Goal: Information Seeking & Learning: Learn about a topic

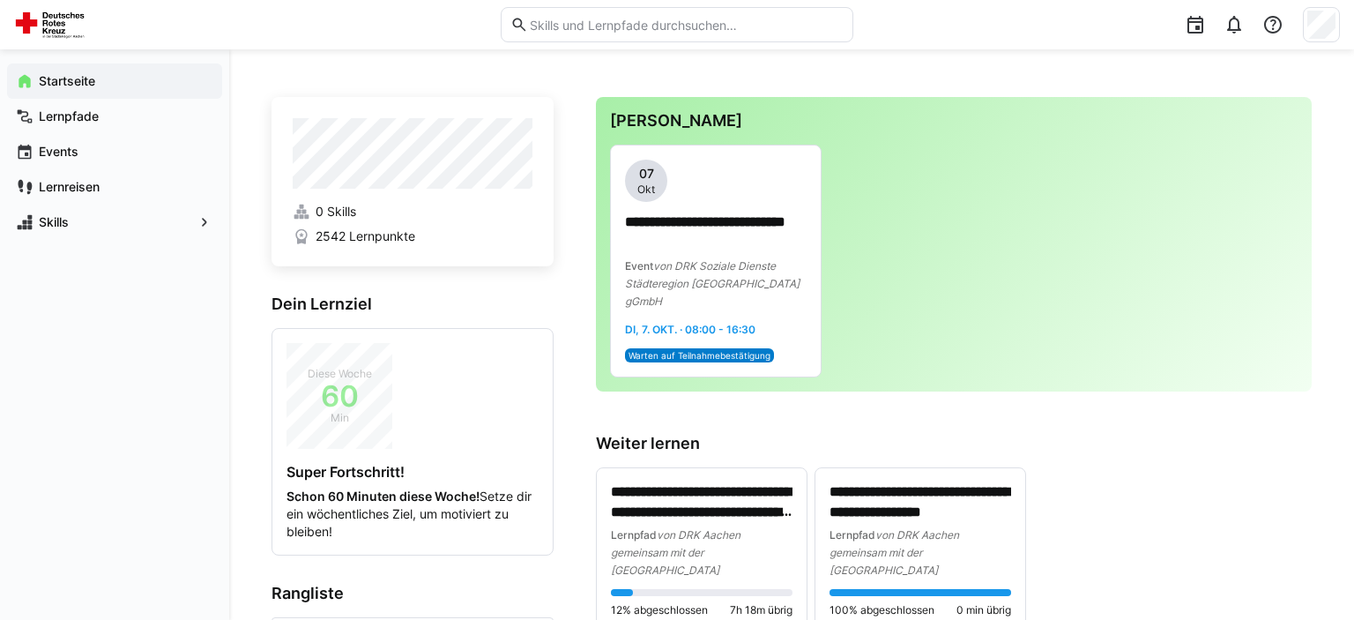
scroll to position [166, 0]
click at [84, 153] on span "Events" at bounding box center [124, 152] width 177 height 18
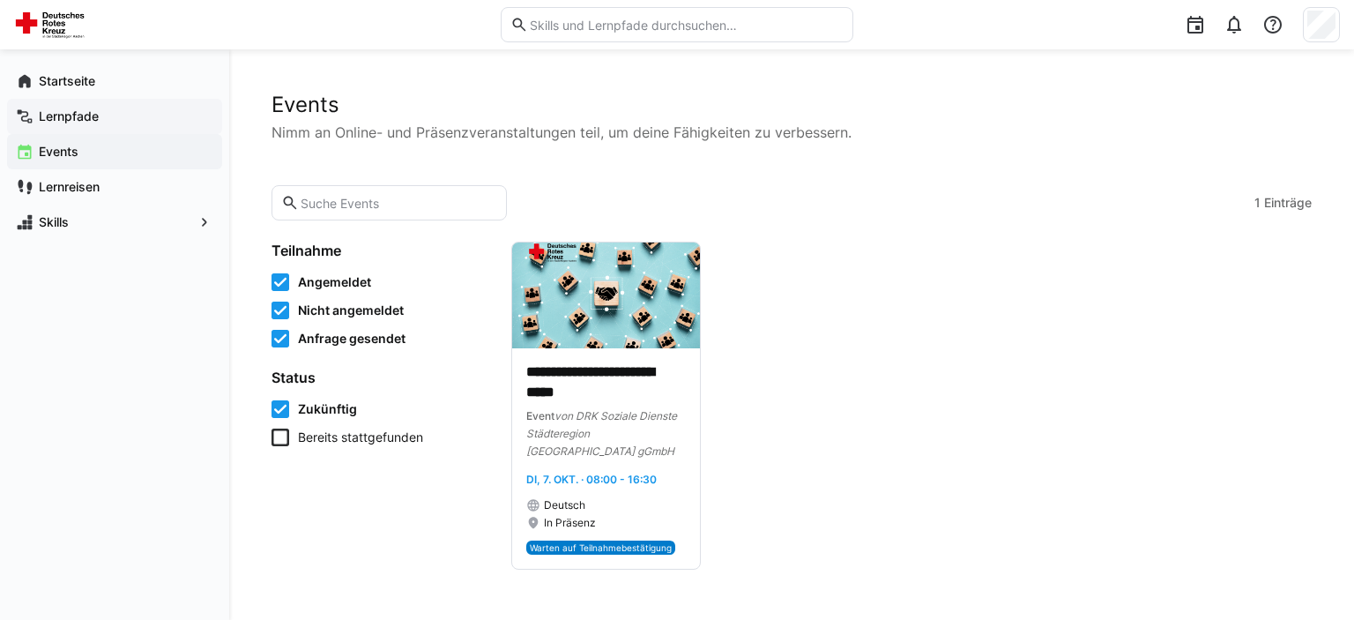
click at [0, 0] on app-navigation-label "Lernpfade" at bounding box center [0, 0] width 0 height 0
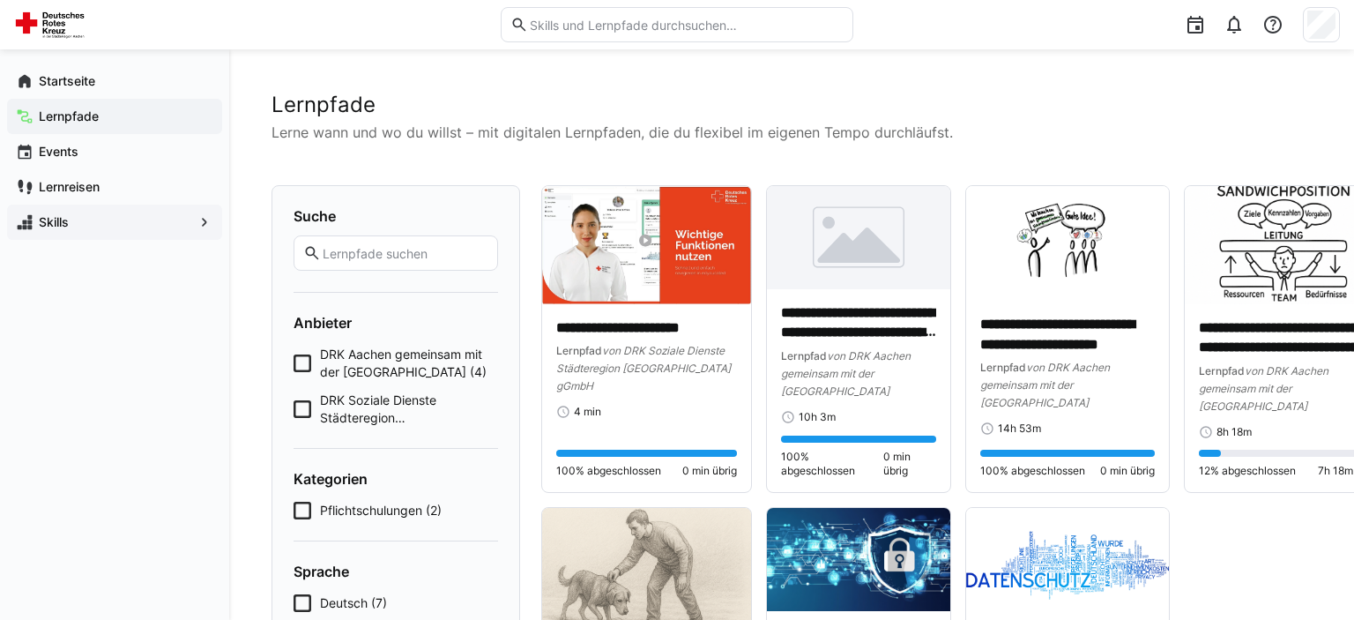
click at [0, 0] on app-navigation-label "Skills" at bounding box center [0, 0] width 0 height 0
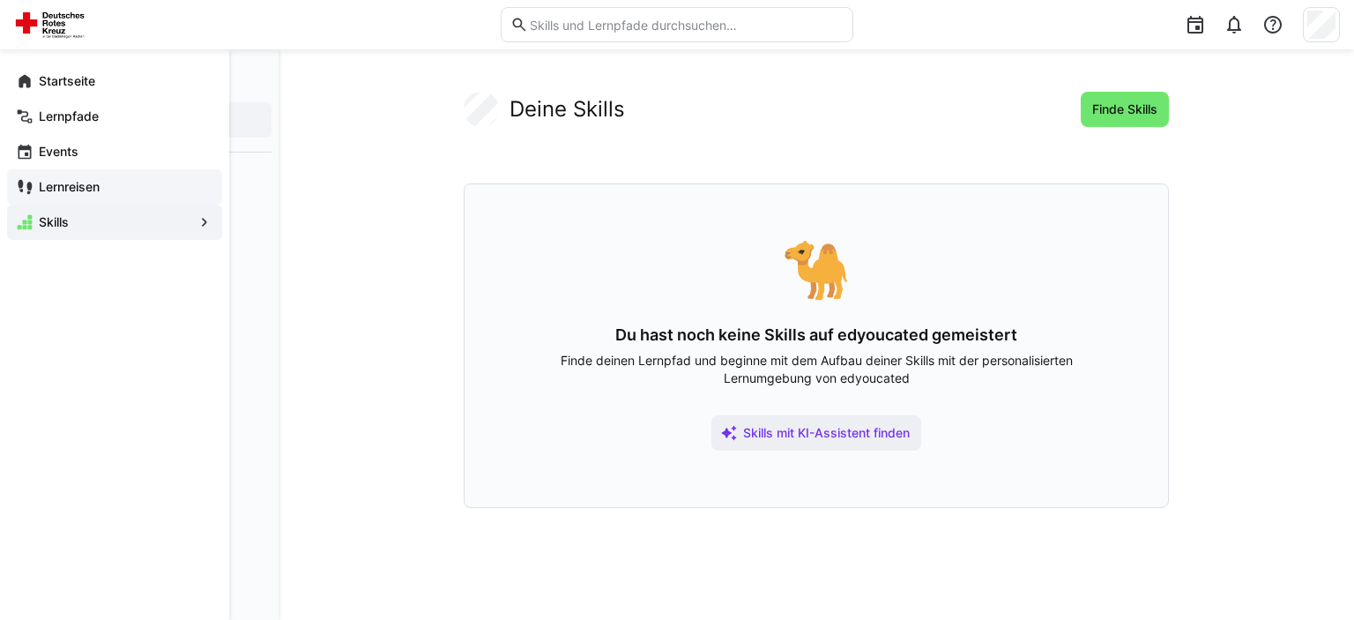
click at [0, 0] on app-navigation-label "Lernreisen" at bounding box center [0, 0] width 0 height 0
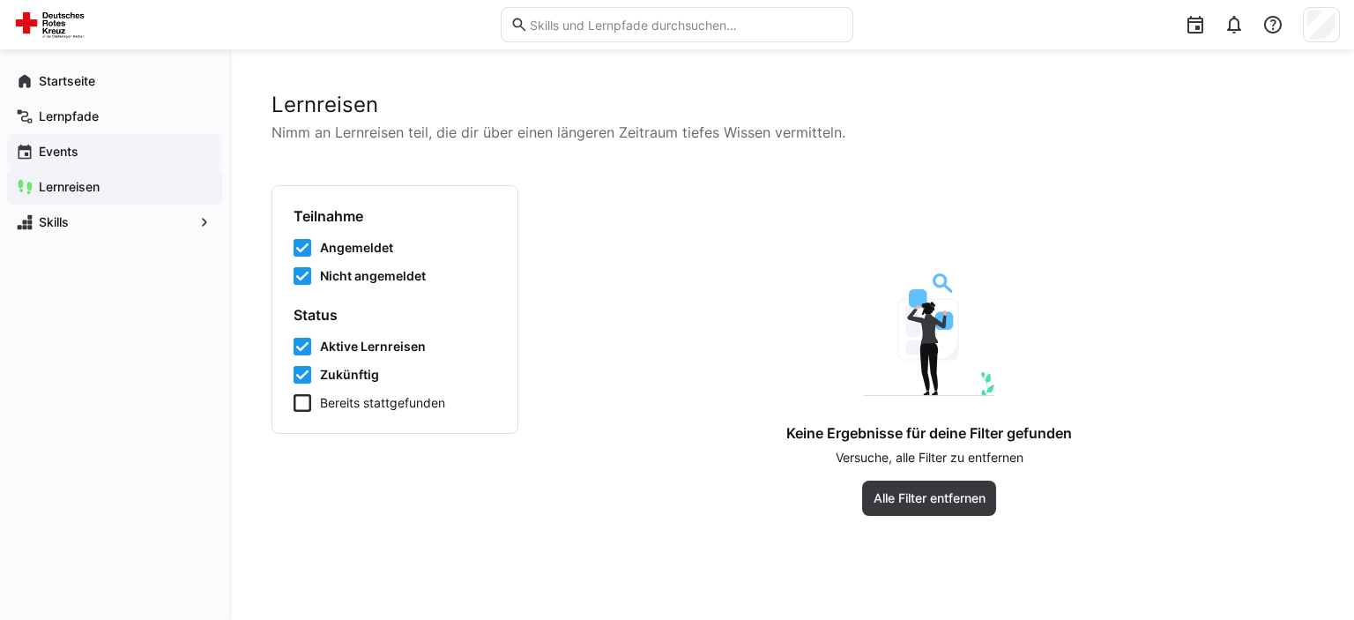
click at [95, 149] on span "Events" at bounding box center [124, 152] width 177 height 18
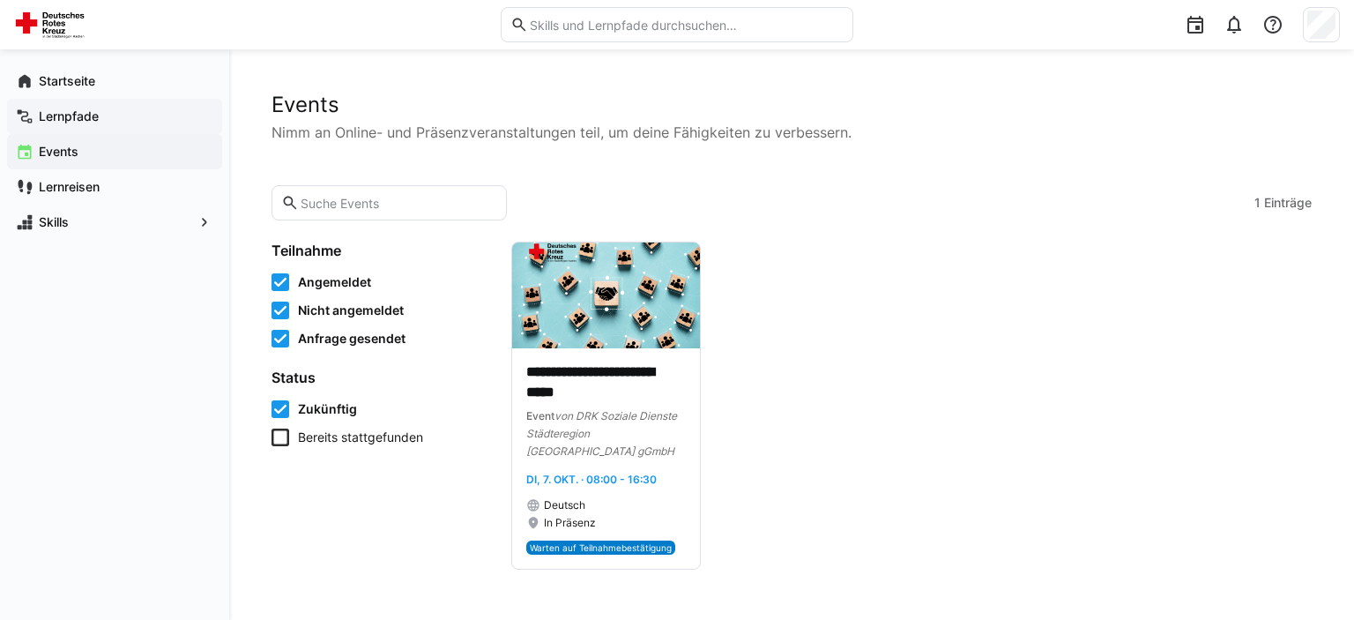
click at [100, 113] on span "Lernpfade" at bounding box center [124, 117] width 177 height 18
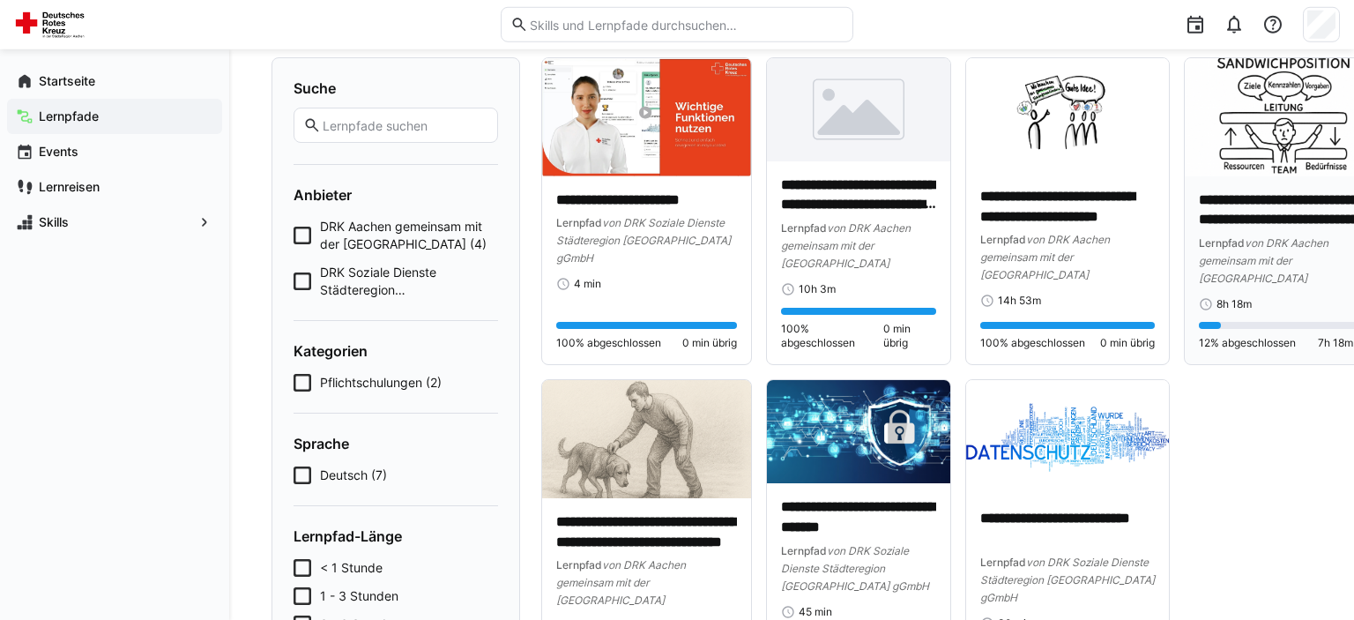
scroll to position [93, 0]
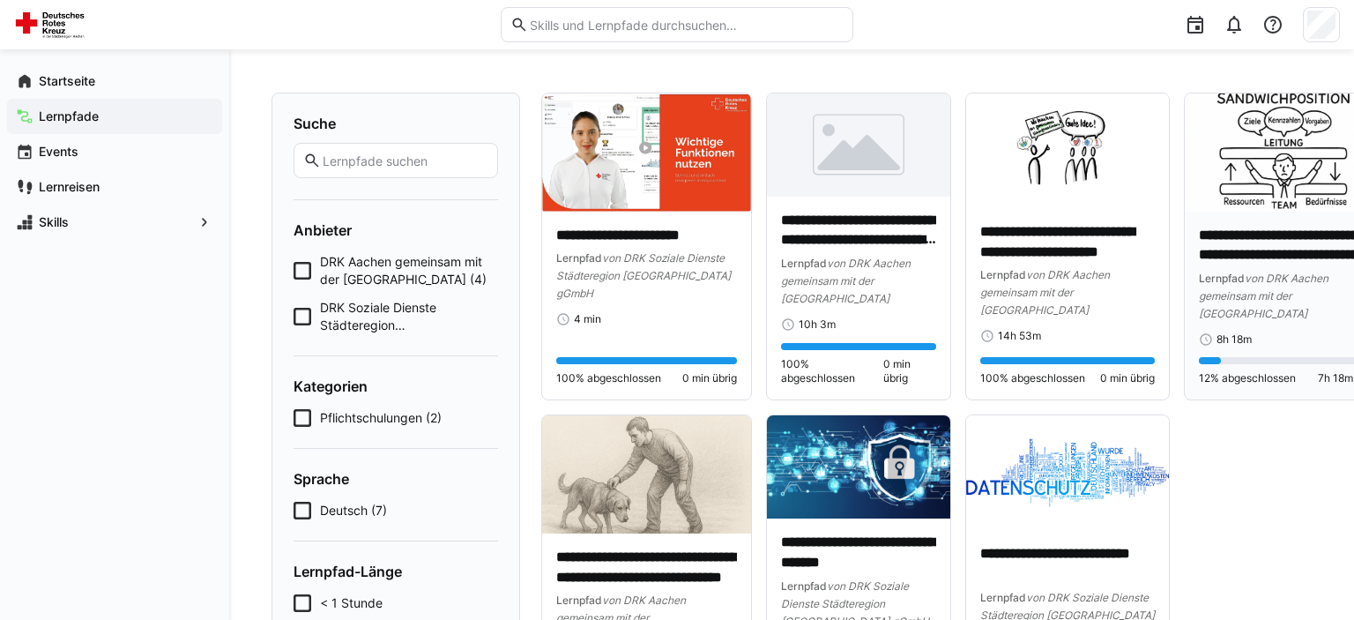
click at [1232, 203] on img at bounding box center [1289, 152] width 209 height 118
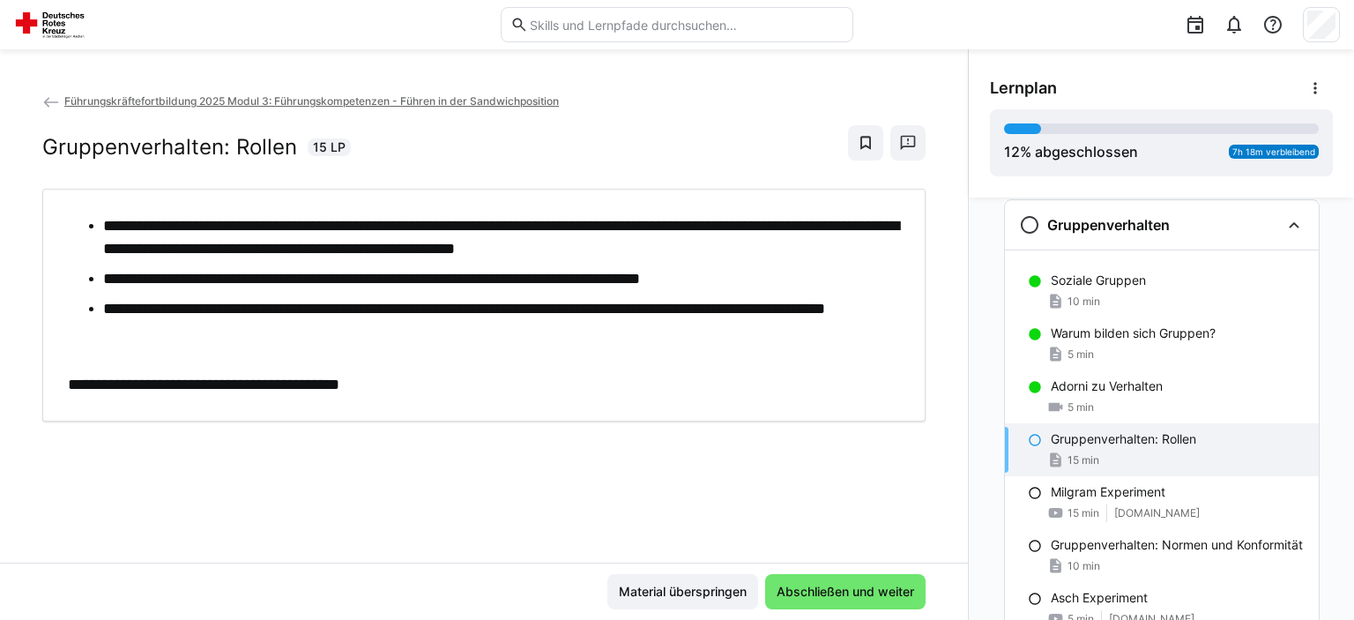
scroll to position [85, 0]
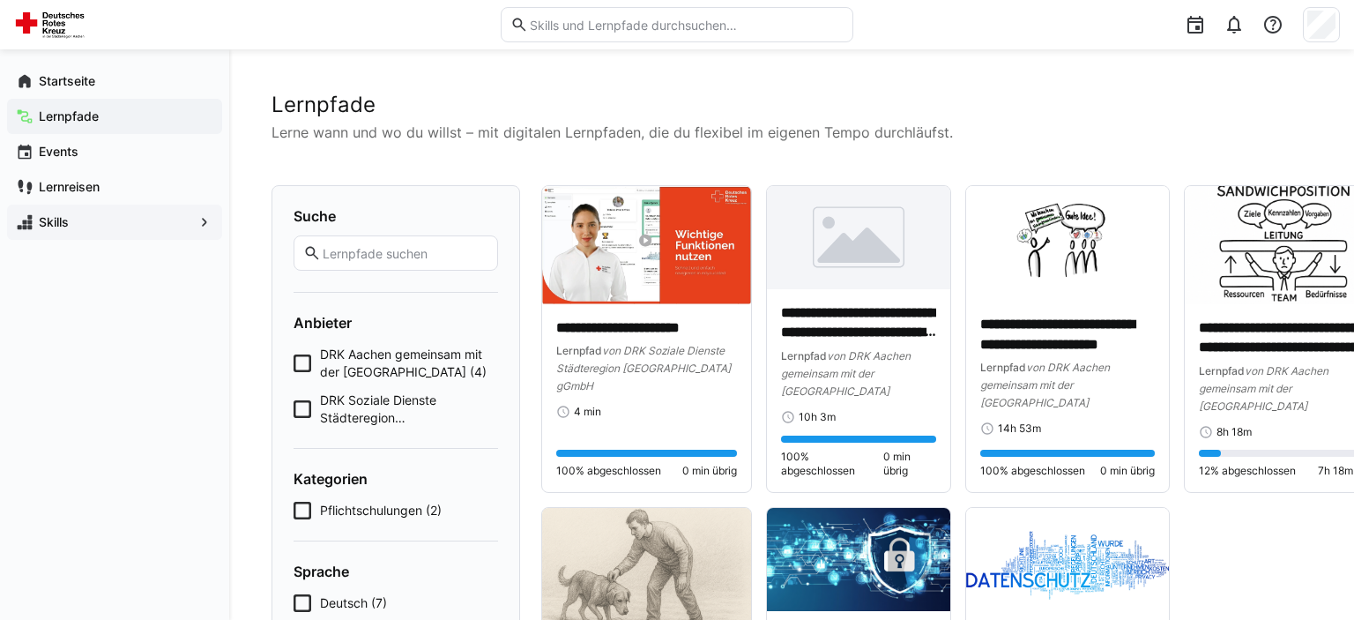
click at [79, 219] on span "Skills" at bounding box center [114, 222] width 157 height 18
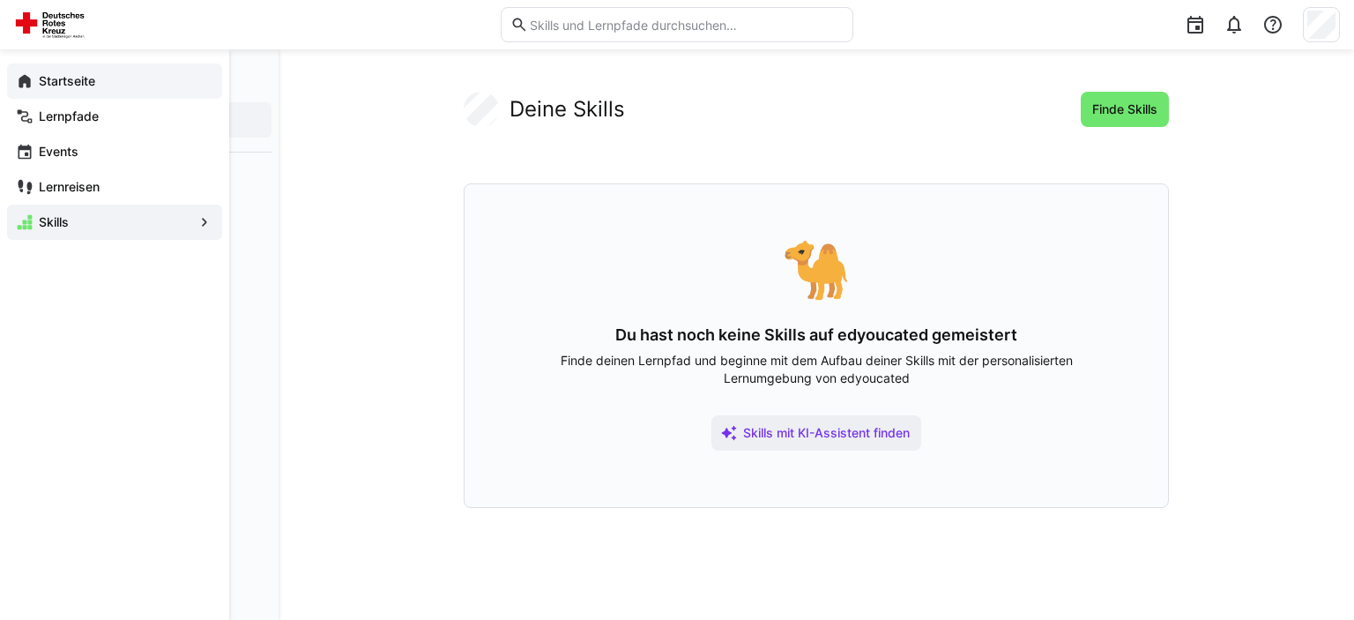
click at [0, 0] on app-navigation-label "Startseite" at bounding box center [0, 0] width 0 height 0
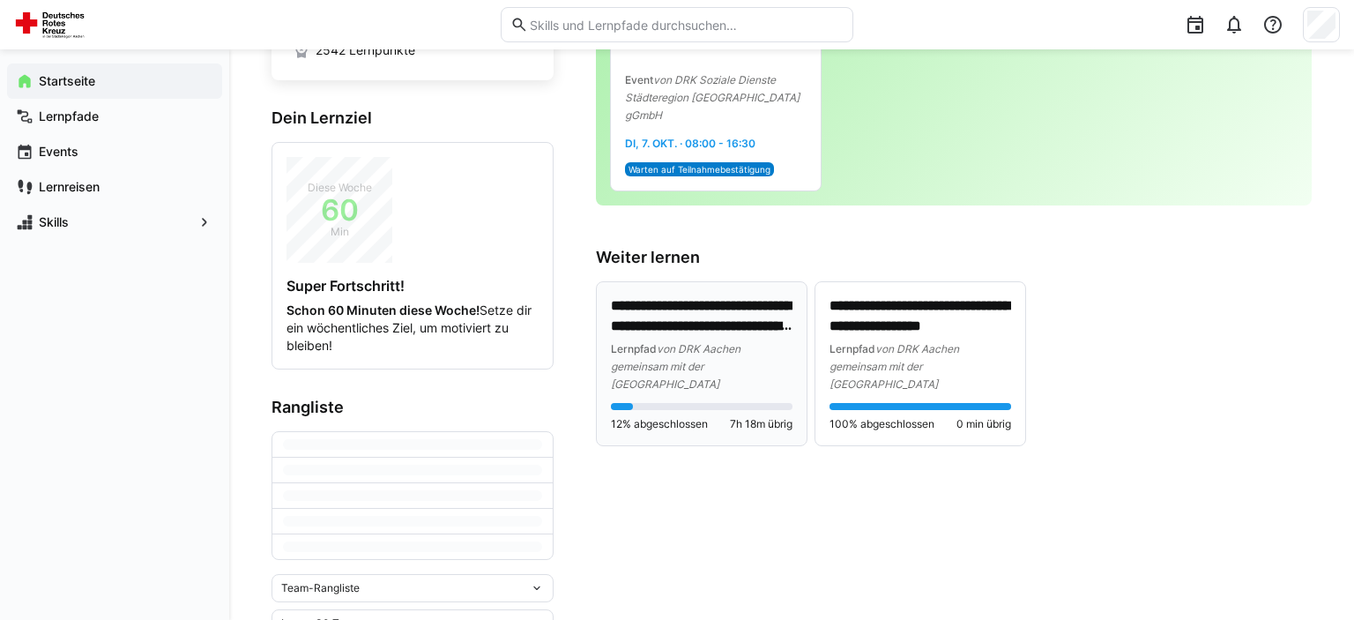
scroll to position [93, 0]
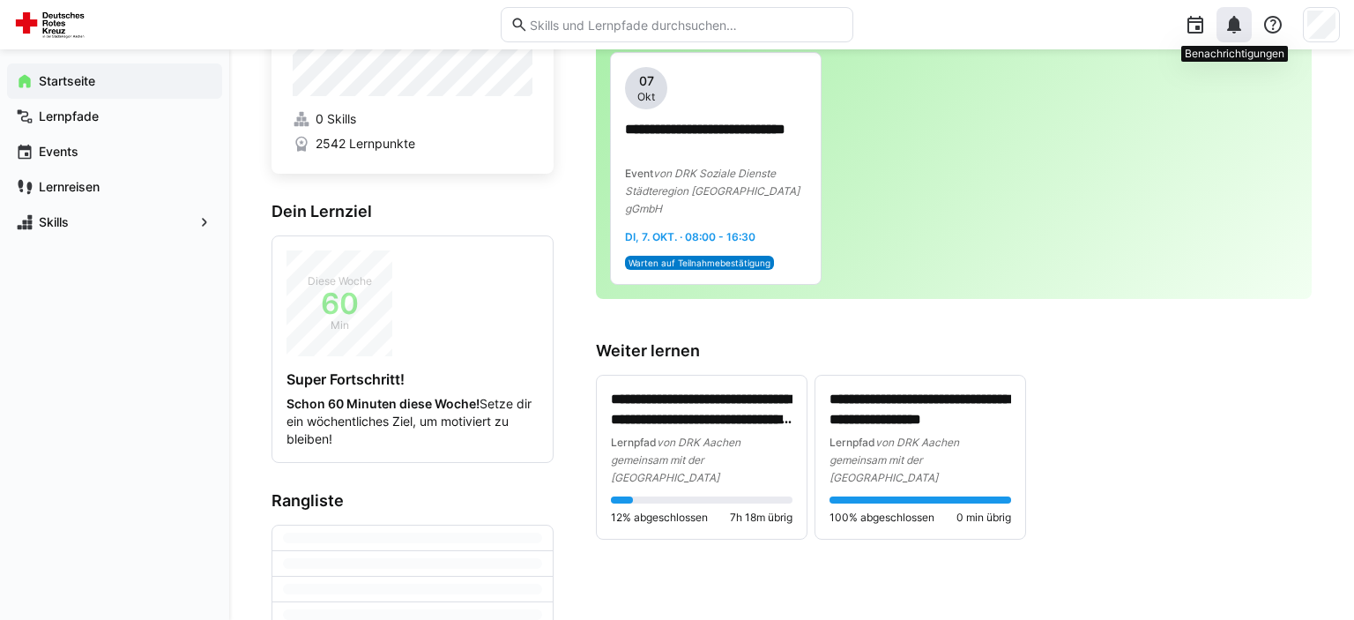
click at [1246, 24] on div at bounding box center [1233, 24] width 35 height 35
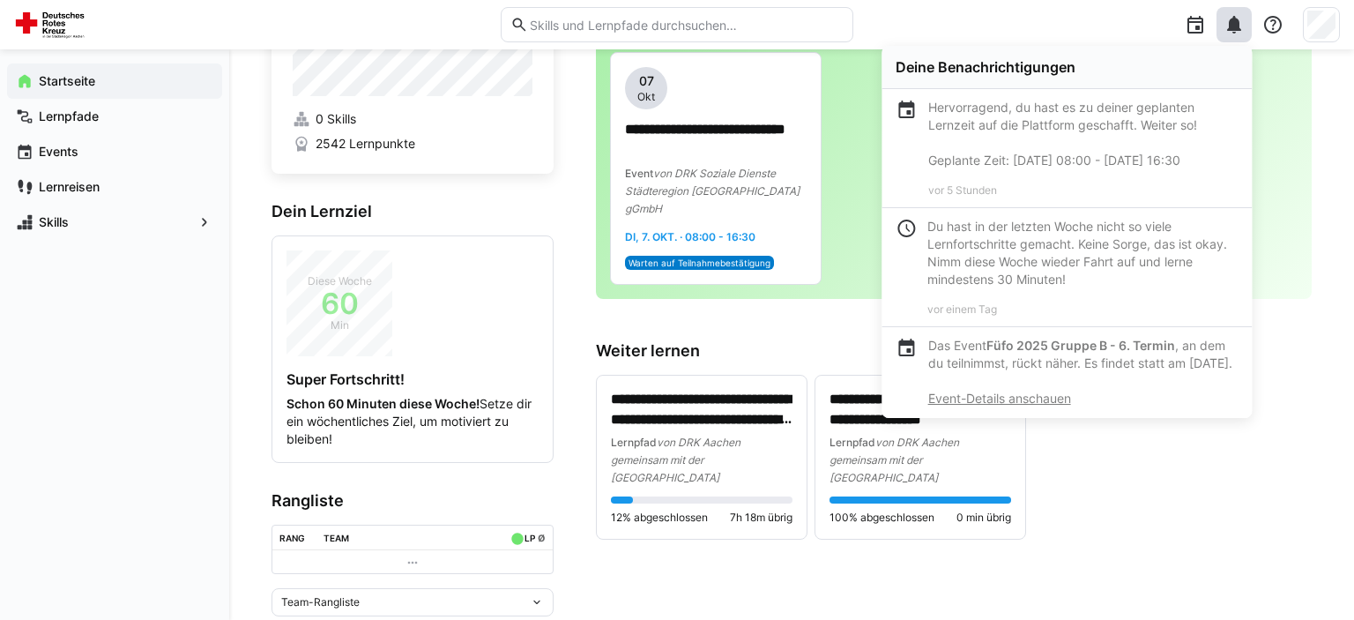
click at [1133, 148] on p "Hervorragend, du hast es zu deiner geplanten Lernzeit auf die Plattform geschaf…" at bounding box center [1082, 134] width 309 height 71
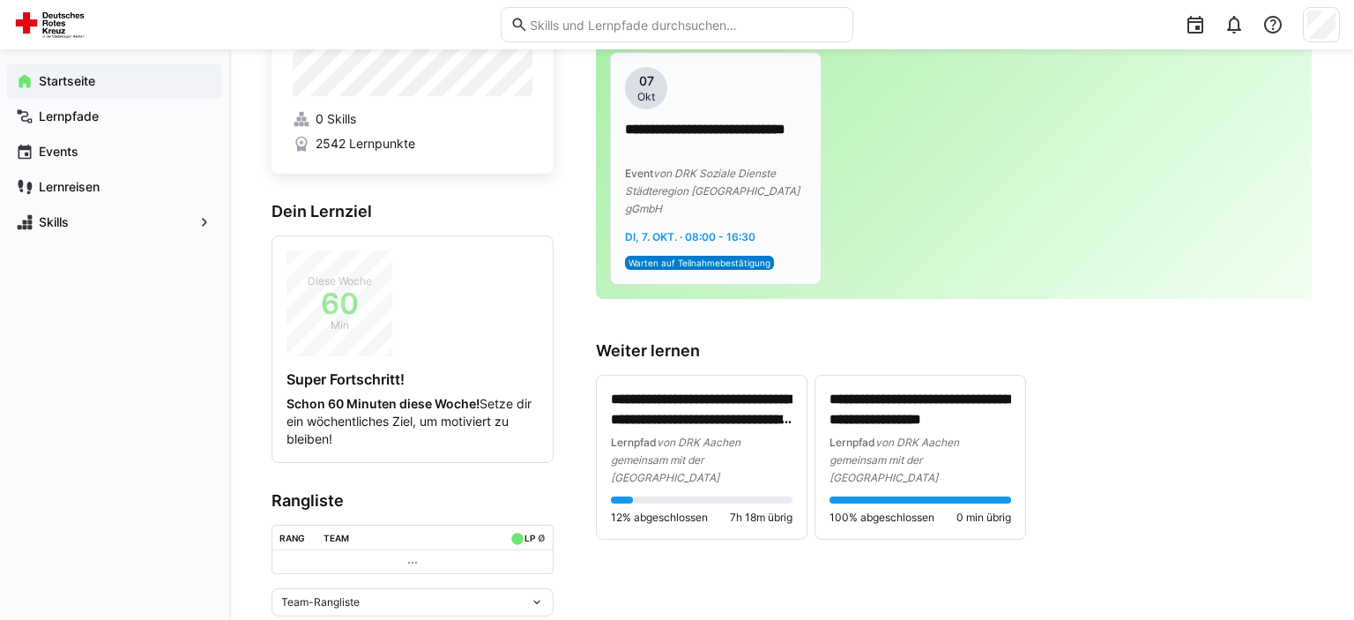
click at [724, 206] on div "**********" at bounding box center [716, 156] width 182 height 178
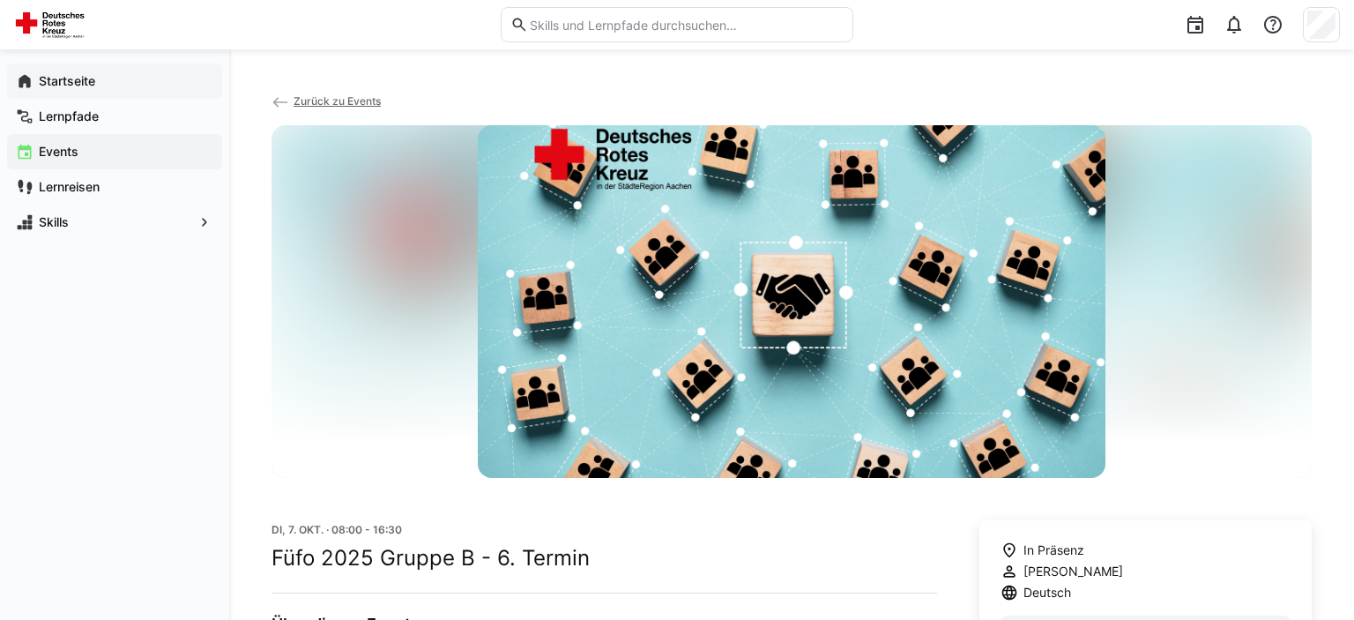
click at [83, 70] on div "Startseite" at bounding box center [114, 80] width 215 height 35
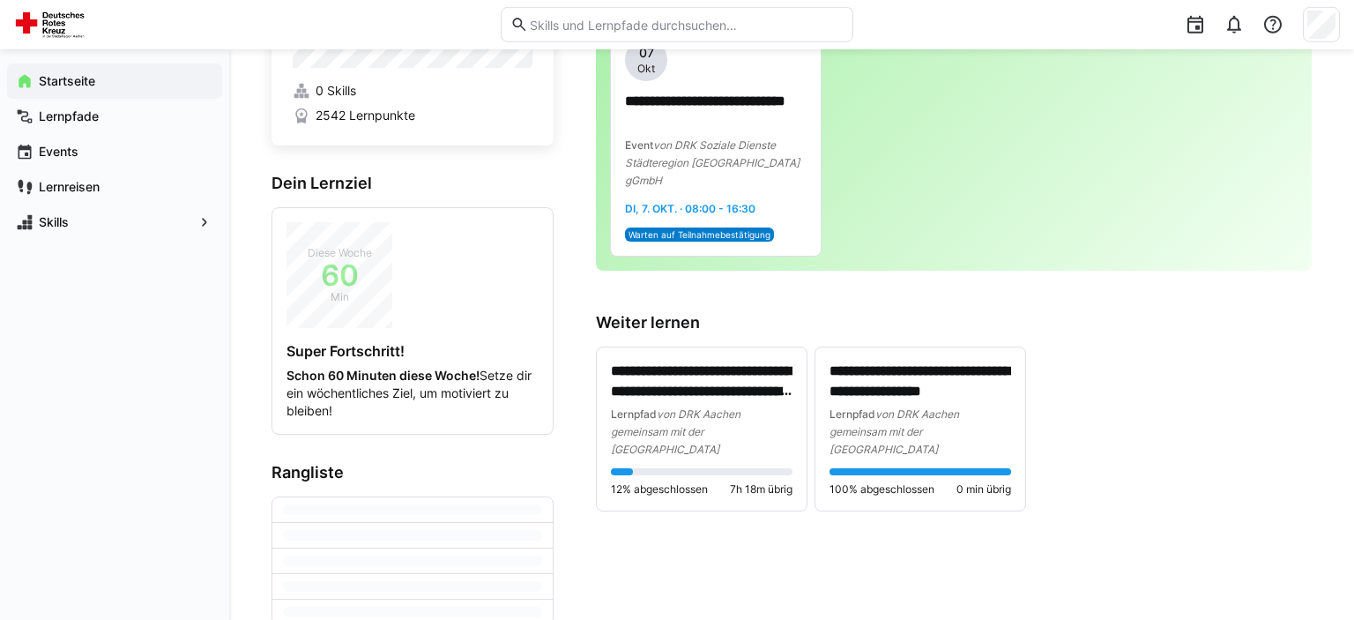
scroll to position [244, 0]
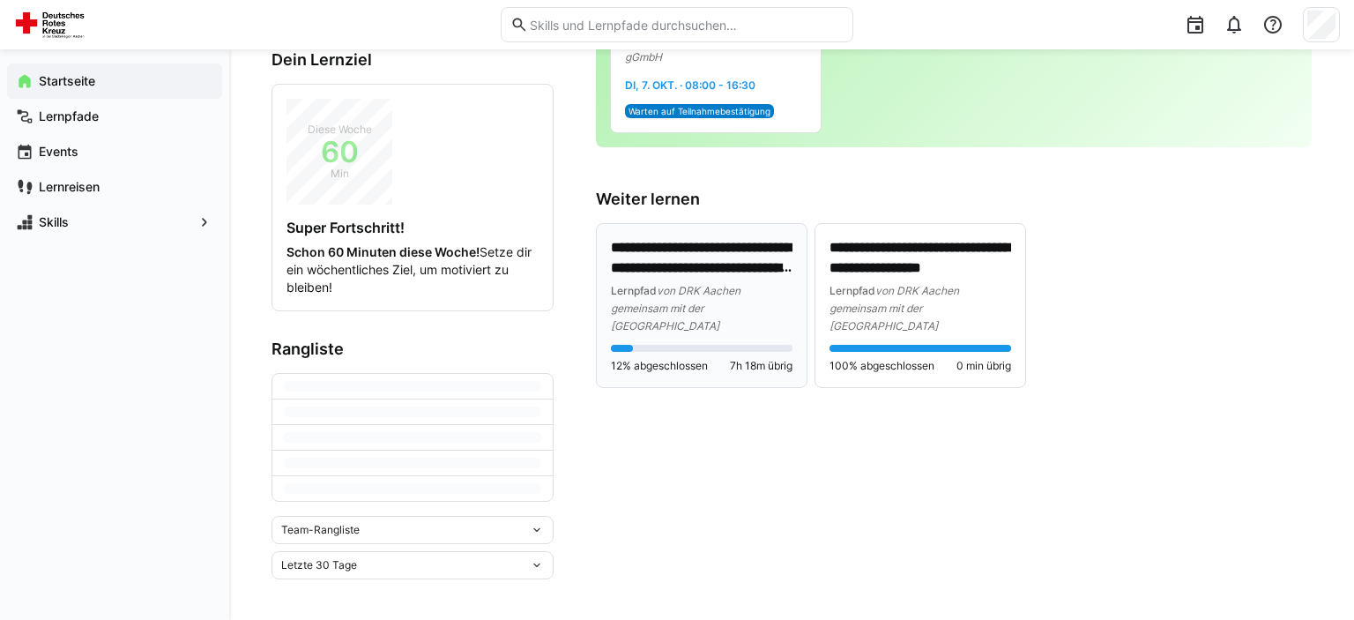
click at [647, 298] on div "Lernpfad von DRK Aachen gemeinsam mit der [GEOGRAPHIC_DATA]" at bounding box center [702, 307] width 182 height 53
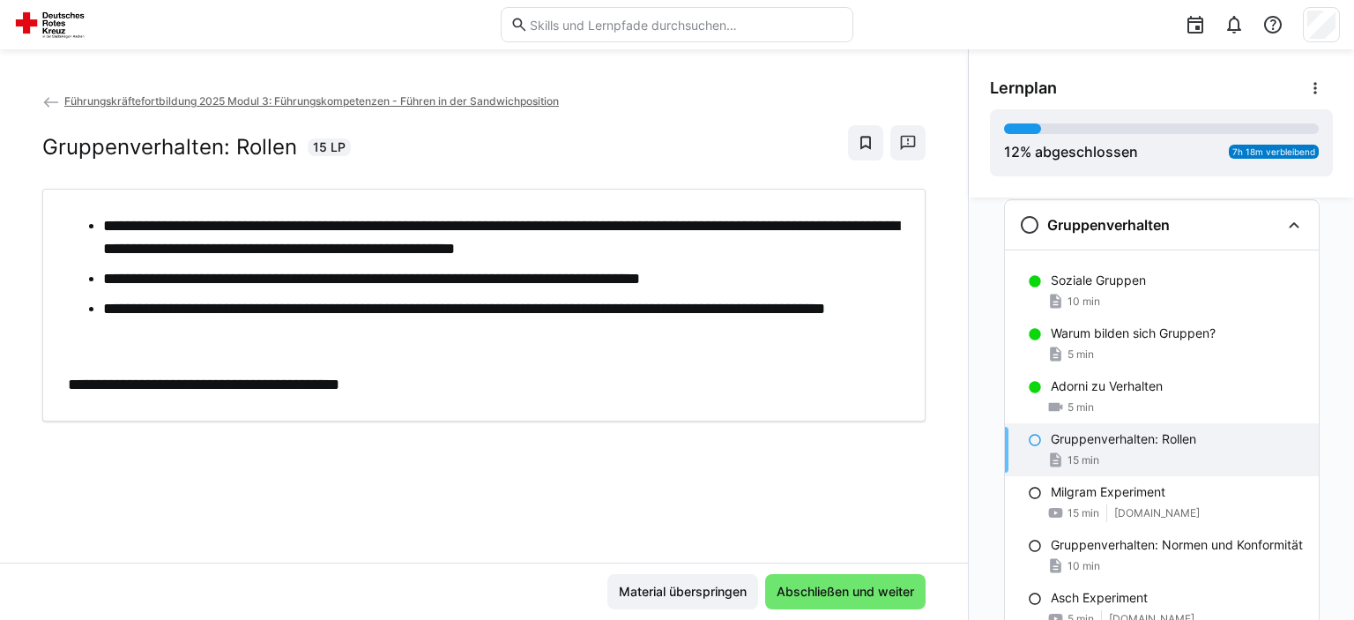
scroll to position [85, 0]
